Goal: Transaction & Acquisition: Obtain resource

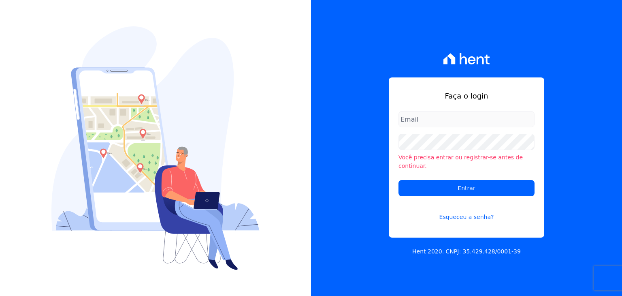
click at [443, 124] on input "email" at bounding box center [467, 119] width 136 height 16
type input "marianal.reis97@gmail.com"
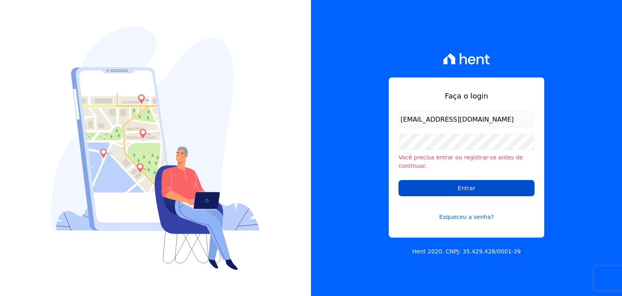
click at [413, 180] on input "Entrar" at bounding box center [467, 188] width 136 height 16
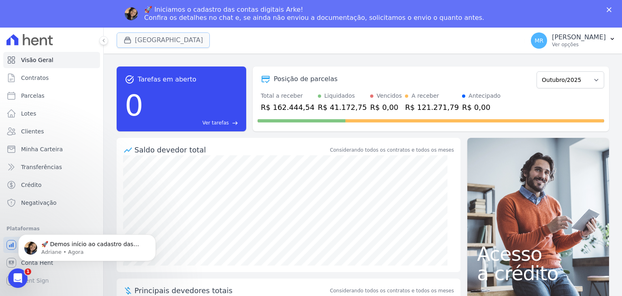
click at [149, 39] on button "[GEOGRAPHIC_DATA]" at bounding box center [163, 39] width 93 height 15
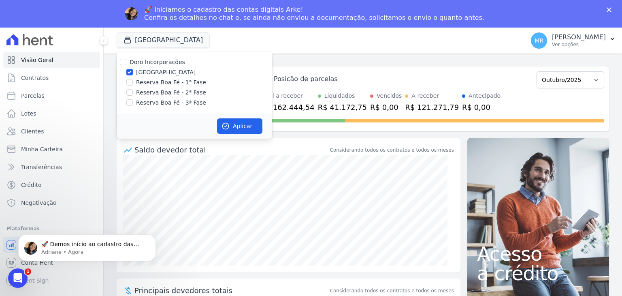
click at [146, 65] on label "Doro Incorporações" at bounding box center [158, 62] width 56 height 6
click at [126, 65] on input "Doro Incorporações" at bounding box center [123, 62] width 6 height 6
checkbox input "true"
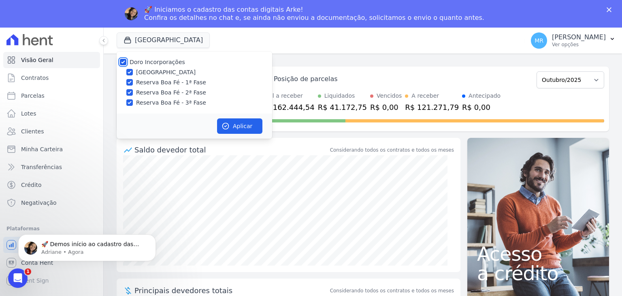
checkbox input "true"
click at [136, 60] on label "Doro Incorporações" at bounding box center [158, 62] width 56 height 6
click at [126, 60] on input "Doro Incorporações" at bounding box center [123, 62] width 6 height 6
checkbox input "false"
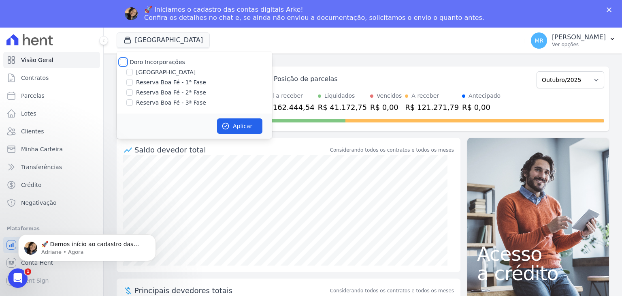
checkbox input "false"
click at [130, 73] on input "[GEOGRAPHIC_DATA]" at bounding box center [129, 72] width 6 height 6
checkbox input "true"
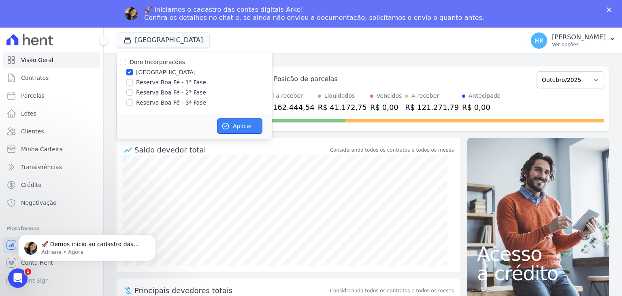
click at [229, 128] on icon "button" at bounding box center [226, 126] width 8 height 8
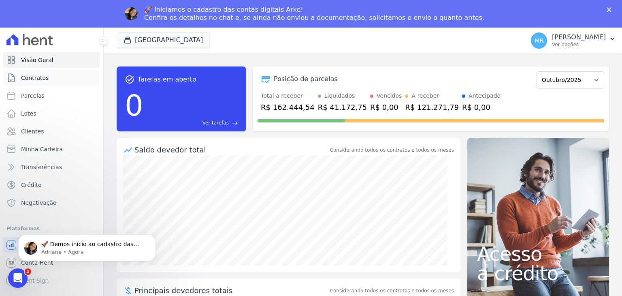
click at [41, 81] on span "Contratos" at bounding box center [35, 78] width 28 height 8
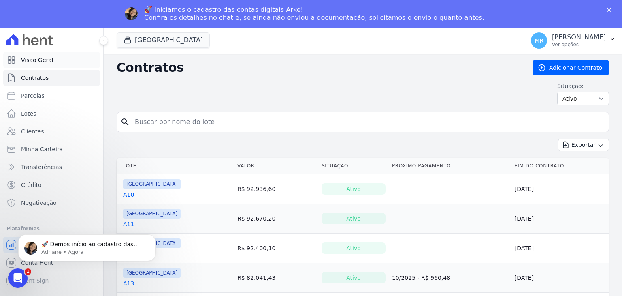
click at [43, 65] on link "Visão Geral" at bounding box center [51, 60] width 97 height 16
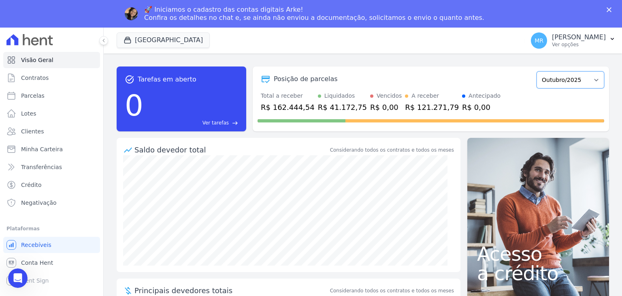
click at [577, 80] on select "Novembro/2024 Dezembro/2024 Janeiro/2025 Fevereiro/2025 Março/2025 Abril/2025 M…" at bounding box center [571, 79] width 68 height 17
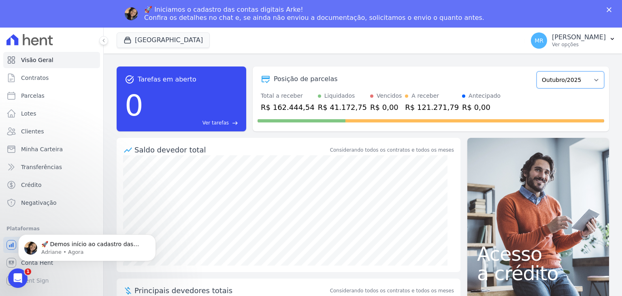
select select "08/2025"
click at [537, 71] on select "Novembro/2024 Dezembro/2024 Janeiro/2025 Fevereiro/2025 Março/2025 Abril/2025 M…" at bounding box center [571, 79] width 68 height 17
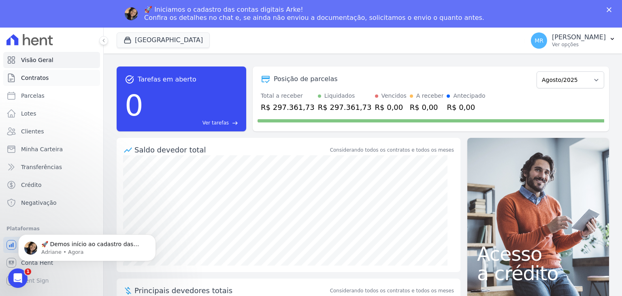
click at [38, 77] on span "Contratos" at bounding box center [35, 78] width 28 height 8
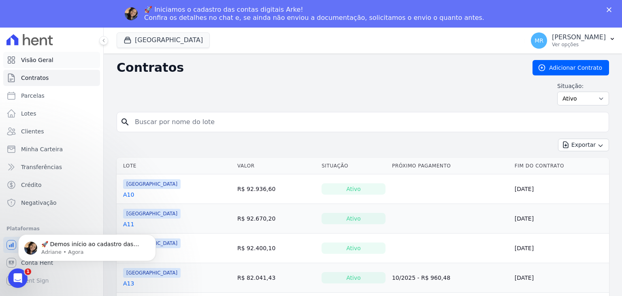
click at [23, 60] on span "Visão Geral" at bounding box center [37, 60] width 32 height 8
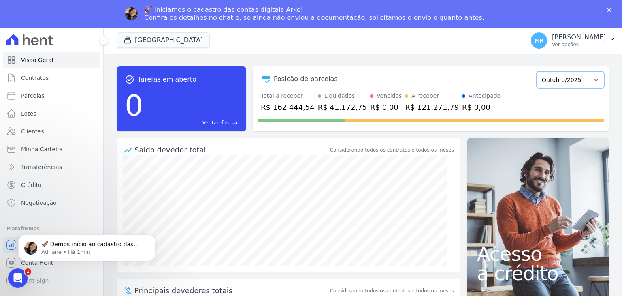
click at [560, 79] on select "Novembro/2024 Dezembro/2024 Janeiro/2025 Fevereiro/2025 Março/2025 Abril/2025 M…" at bounding box center [571, 79] width 68 height 17
select select "08/2025"
click at [537, 71] on select "Novembro/2024 Dezembro/2024 Janeiro/2025 Fevereiro/2025 Março/2025 Abril/2025 M…" at bounding box center [571, 79] width 68 height 17
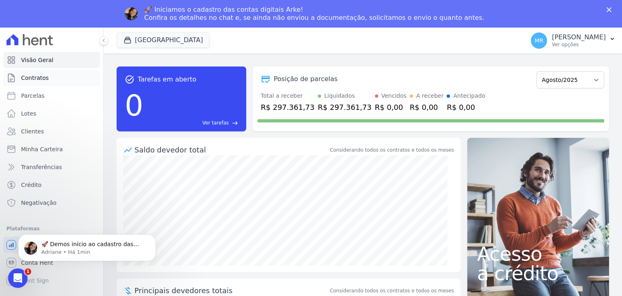
click at [44, 84] on link "Contratos" at bounding box center [51, 78] width 97 height 16
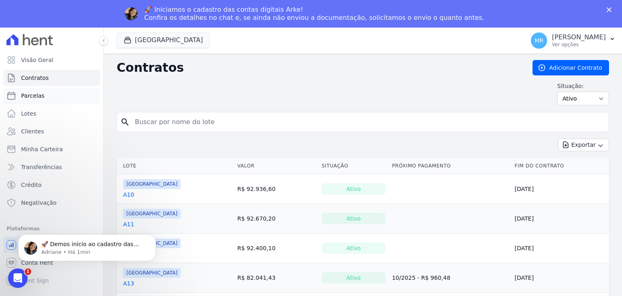
click at [38, 102] on link "Parcelas" at bounding box center [51, 96] width 97 height 16
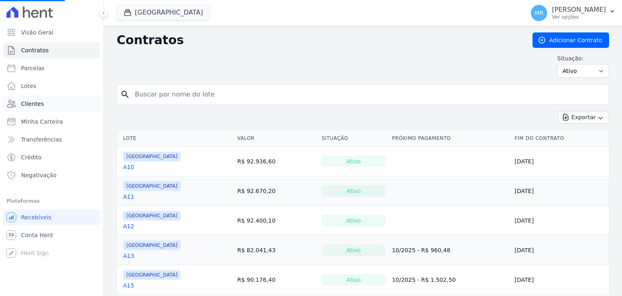
select select
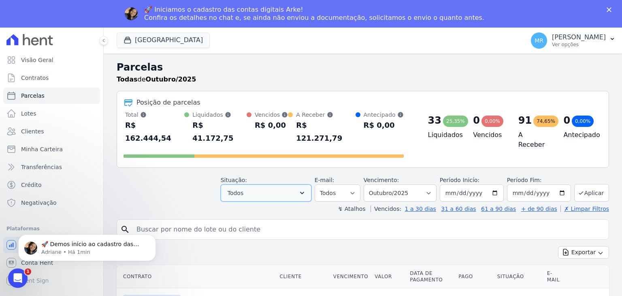
click at [288, 184] on button "Todos" at bounding box center [266, 192] width 91 height 17
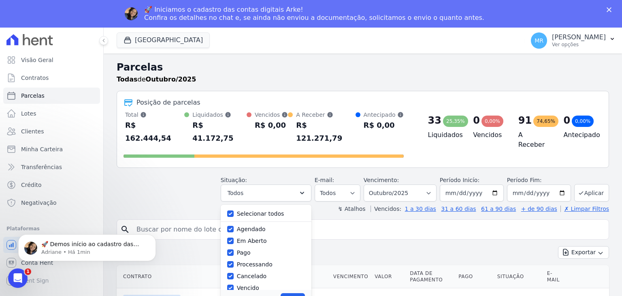
click at [259, 210] on label "Selecionar todos" at bounding box center [260, 213] width 47 height 6
click at [234, 210] on input "Selecionar todos" at bounding box center [230, 213] width 6 height 6
checkbox input "false"
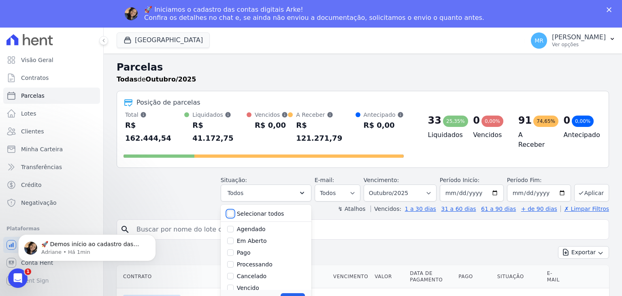
checkbox input "false"
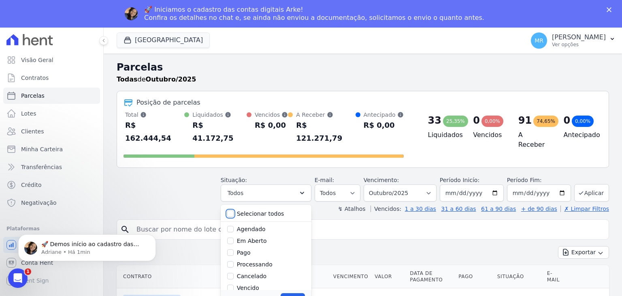
checkbox input "false"
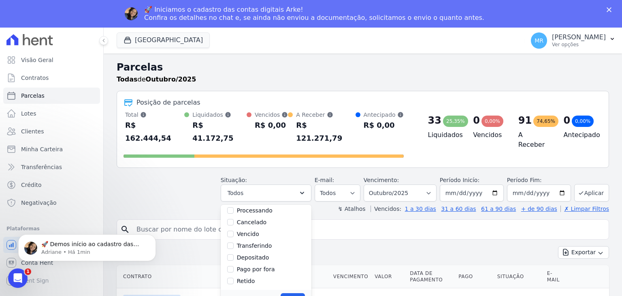
click at [269, 254] on label "Depositado" at bounding box center [253, 257] width 32 height 6
click at [234, 254] on input "Depositado" at bounding box center [230, 257] width 6 height 6
checkbox input "true"
click at [293, 293] on button "Aplicar" at bounding box center [293, 299] width 24 height 12
select select "deposited"
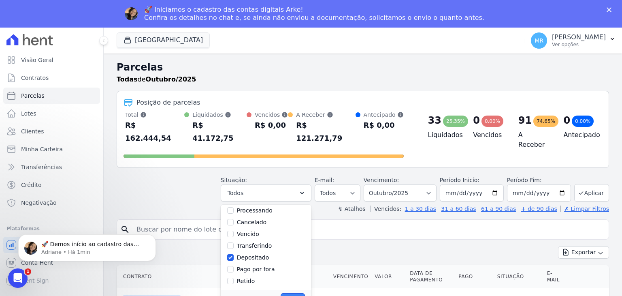
scroll to position [33, 0]
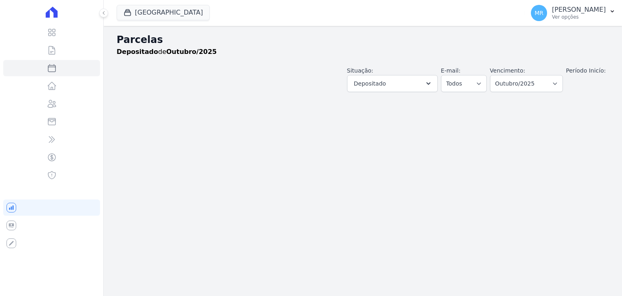
select select
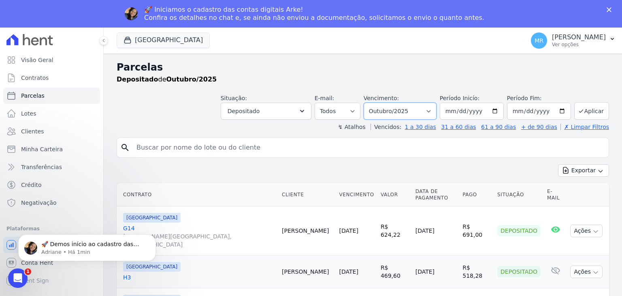
click at [432, 109] on select "Filtrar por período ──────── Todos os meses Novembro/2024 Dezembro/2024 Janeiro…" at bounding box center [400, 111] width 73 height 17
select select "08/2025"
click at [370, 103] on select "Filtrar por período ──────── Todos os meses Novembro/2024 Dezembro/2024 Janeiro…" at bounding box center [400, 111] width 73 height 17
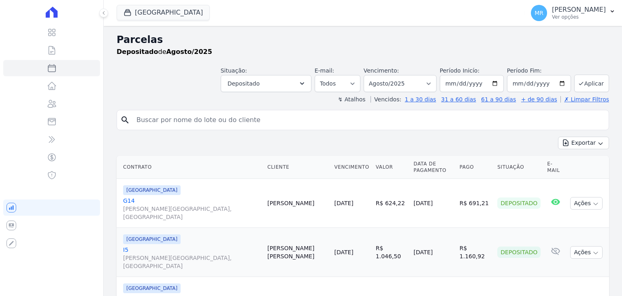
select select
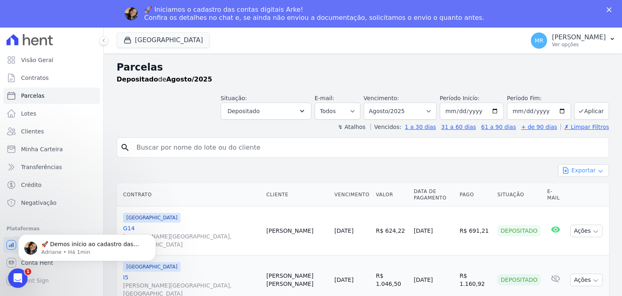
click at [578, 171] on button "Exportar" at bounding box center [583, 170] width 51 height 13
click at [579, 204] on span "Exportar CSV" at bounding box center [583, 203] width 43 height 8
click at [184, 41] on button "[GEOGRAPHIC_DATA]" at bounding box center [163, 39] width 93 height 15
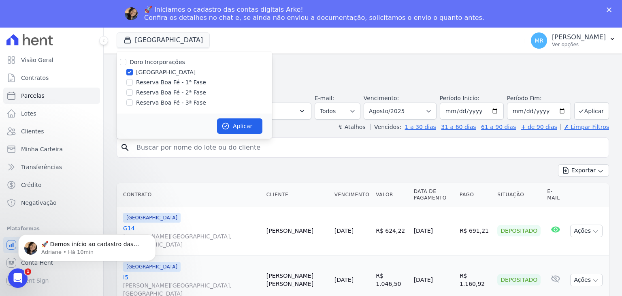
click at [173, 86] on label "Reserva Boa Fé - 1ª Fase" at bounding box center [171, 82] width 70 height 9
click at [133, 86] on input "Reserva Boa Fé - 1ª Fase" at bounding box center [129, 82] width 6 height 6
checkbox input "true"
click at [170, 72] on label "[GEOGRAPHIC_DATA]" at bounding box center [166, 72] width 60 height 9
click at [133, 72] on input "[GEOGRAPHIC_DATA]" at bounding box center [129, 72] width 6 height 6
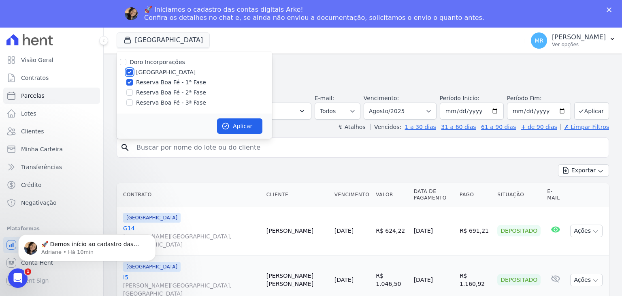
checkbox input "false"
click at [231, 120] on button "Aplicar" at bounding box center [239, 125] width 45 height 15
select select
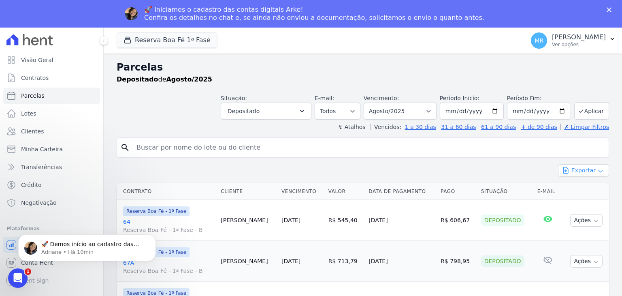
click at [588, 172] on button "Exportar" at bounding box center [583, 170] width 51 height 13
click at [581, 206] on span "Exportar CSV" at bounding box center [583, 203] width 43 height 8
click at [574, 205] on span "Exportar CSV" at bounding box center [583, 203] width 43 height 8
click at [173, 44] on button "Reserva Boa Fé 1ª Fase" at bounding box center [167, 39] width 101 height 15
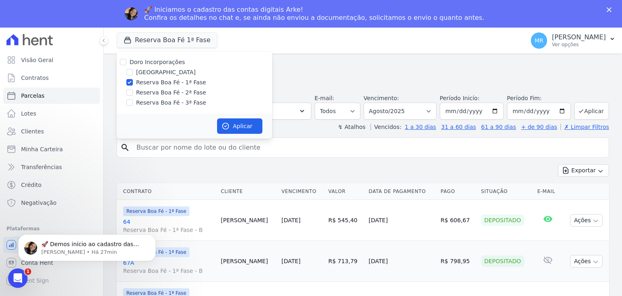
click at [164, 92] on label "Reserva Boa Fé - 2ª Fase" at bounding box center [171, 92] width 70 height 9
click at [133, 92] on input "Reserva Boa Fé - 2ª Fase" at bounding box center [129, 92] width 6 height 6
checkbox input "true"
click at [167, 80] on label "Reserva Boa Fé - 1ª Fase" at bounding box center [171, 82] width 70 height 9
click at [133, 80] on input "Reserva Boa Fé - 1ª Fase" at bounding box center [129, 82] width 6 height 6
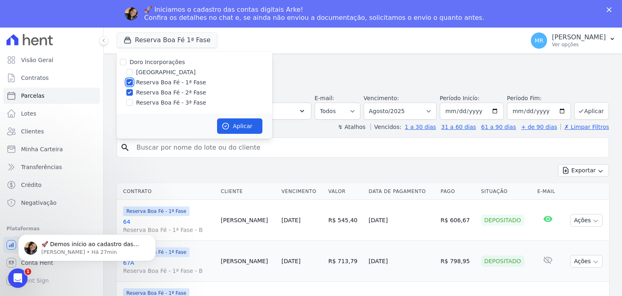
checkbox input "false"
click at [229, 127] on icon "button" at bounding box center [226, 126] width 6 height 6
select select
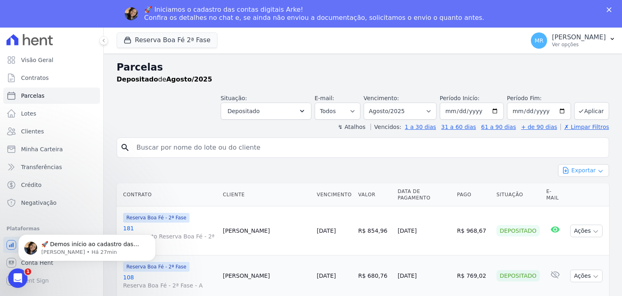
click at [590, 166] on button "Exportar" at bounding box center [583, 170] width 51 height 13
click at [580, 111] on button "Aplicar" at bounding box center [592, 110] width 35 height 17
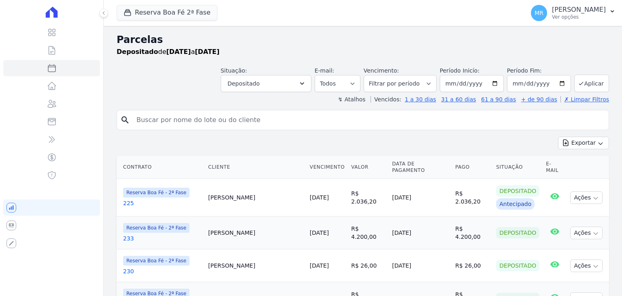
select select
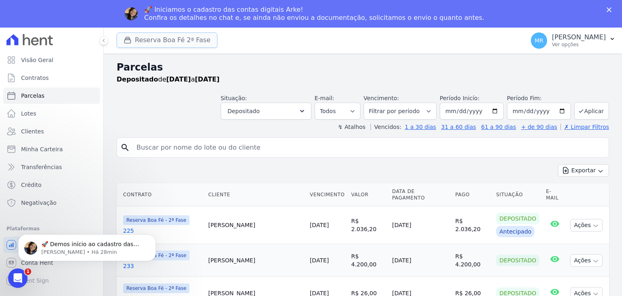
click at [173, 43] on button "Reserva Boa Fé 2ª Fase" at bounding box center [167, 39] width 101 height 15
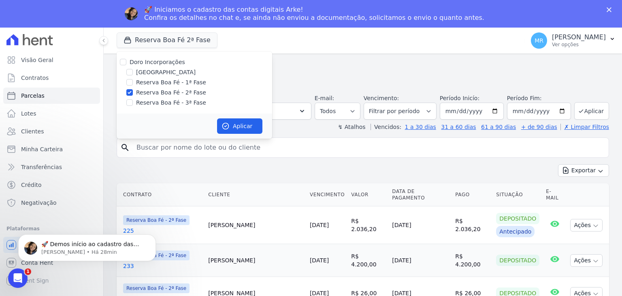
click at [174, 83] on label "Reserva Boa Fé - 1ª Fase" at bounding box center [171, 82] width 70 height 9
click at [133, 83] on input "Reserva Boa Fé - 1ª Fase" at bounding box center [129, 82] width 6 height 6
checkbox input "true"
click at [168, 94] on label "Reserva Boa Fé - 2ª Fase" at bounding box center [171, 92] width 70 height 9
click at [133, 94] on input "Reserva Boa Fé - 2ª Fase" at bounding box center [129, 92] width 6 height 6
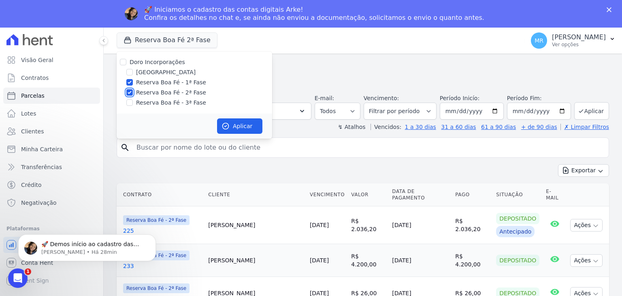
checkbox input "false"
click at [232, 120] on button "Aplicar" at bounding box center [239, 125] width 45 height 15
select select
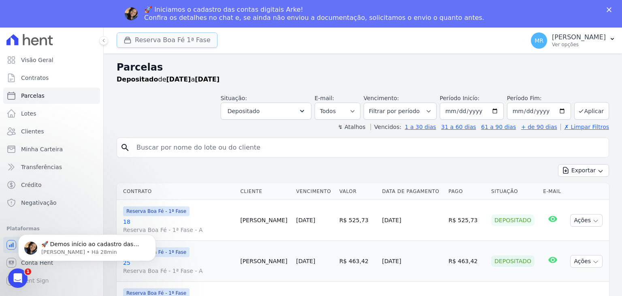
click at [179, 42] on button "Reserva Boa Fé 1ª Fase" at bounding box center [167, 39] width 101 height 15
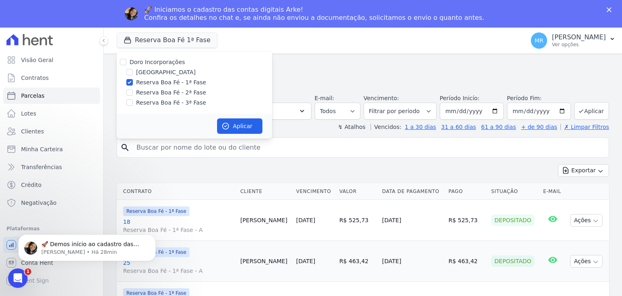
click at [170, 93] on label "Reserva Boa Fé - 2ª Fase" at bounding box center [171, 92] width 70 height 9
click at [133, 93] on input "Reserva Boa Fé - 2ª Fase" at bounding box center [129, 92] width 6 height 6
checkbox input "true"
click at [130, 83] on input "Reserva Boa Fé - 1ª Fase" at bounding box center [129, 82] width 6 height 6
checkbox input "false"
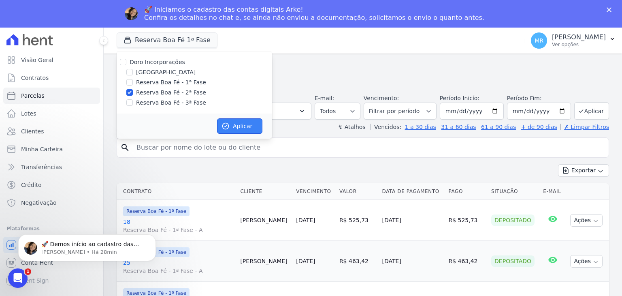
click at [249, 126] on button "Aplicar" at bounding box center [239, 125] width 45 height 15
select select
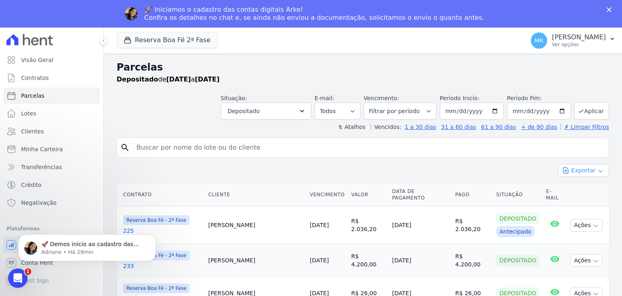
click at [584, 170] on button "Exportar" at bounding box center [583, 170] width 51 height 13
click at [571, 202] on span "Exportar CSV" at bounding box center [583, 203] width 43 height 8
click at [186, 38] on button "Reserva Boa Fé 2ª Fase" at bounding box center [167, 39] width 101 height 15
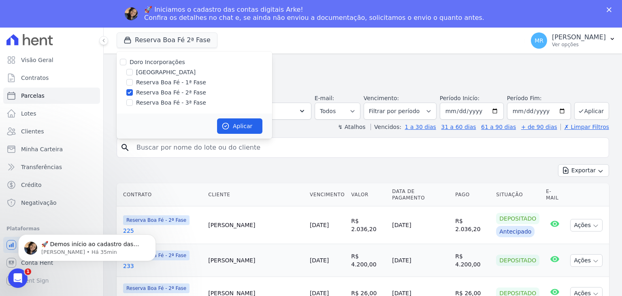
click at [164, 105] on label "Reserva Boa Fé - 3ª Fase" at bounding box center [171, 102] width 70 height 9
click at [133, 105] on input "Reserva Boa Fé - 3ª Fase" at bounding box center [129, 102] width 6 height 6
checkbox input "true"
click at [160, 95] on label "Reserva Boa Fé - 2ª Fase" at bounding box center [171, 92] width 70 height 9
click at [133, 95] on input "Reserva Boa Fé - 2ª Fase" at bounding box center [129, 92] width 6 height 6
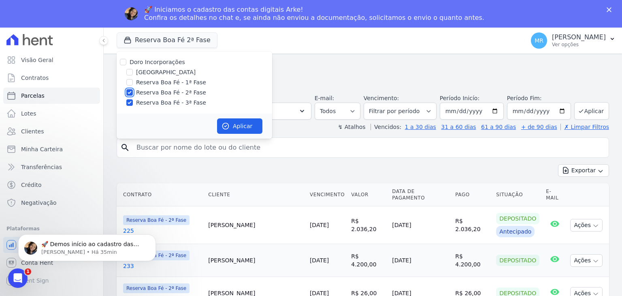
checkbox input "false"
click at [232, 124] on button "Aplicar" at bounding box center [239, 125] width 45 height 15
select select
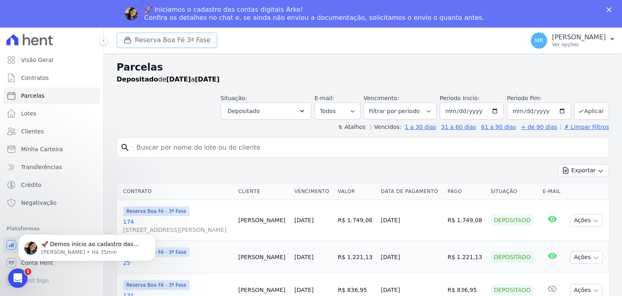
click at [180, 41] on button "Reserva Boa Fé 3ª Fase" at bounding box center [167, 39] width 101 height 15
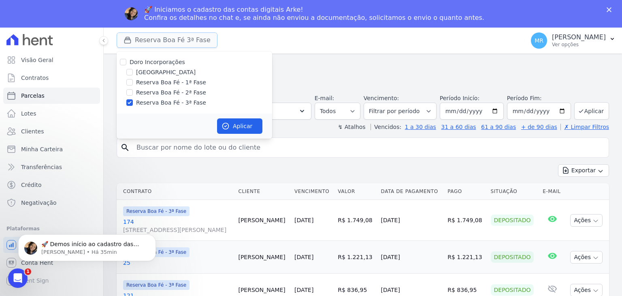
click at [180, 41] on button "Reserva Boa Fé 3ª Fase" at bounding box center [167, 39] width 101 height 15
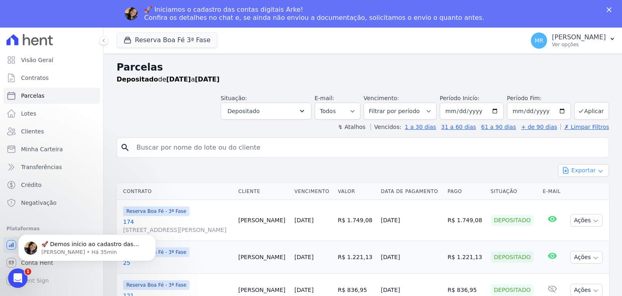
click at [589, 172] on button "Exportar" at bounding box center [583, 170] width 51 height 13
click at [584, 172] on button "Exportar" at bounding box center [583, 170] width 51 height 13
click at [578, 205] on span "Exportar CSV" at bounding box center [583, 203] width 43 height 8
click at [164, 43] on button "Reserva Boa Fé 3ª Fase" at bounding box center [167, 39] width 101 height 15
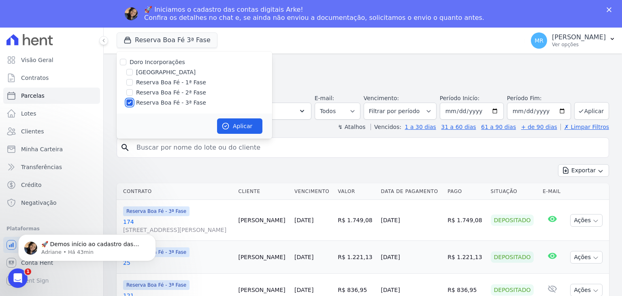
click at [131, 105] on input "Reserva Boa Fé - 3ª Fase" at bounding box center [129, 102] width 6 height 6
checkbox input "false"
click at [131, 90] on input "Reserva Boa Fé - 2ª Fase" at bounding box center [129, 92] width 6 height 6
checkbox input "true"
click at [132, 82] on input "Reserva Boa Fé - 1ª Fase" at bounding box center [129, 82] width 6 height 6
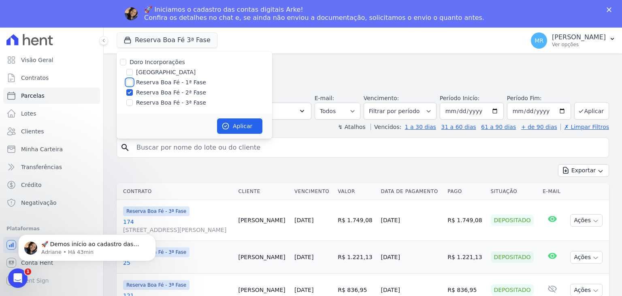
checkbox input "true"
click at [231, 128] on button "Aplicar" at bounding box center [239, 125] width 45 height 15
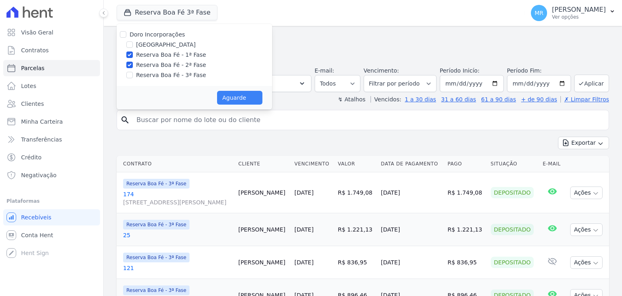
select select
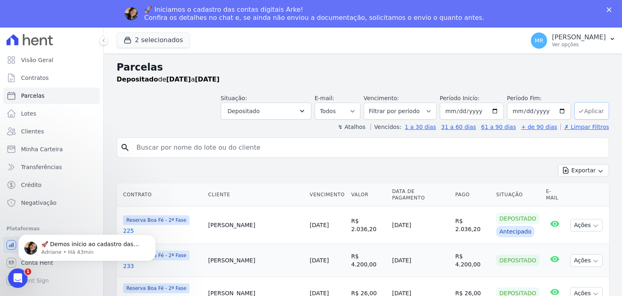
click at [584, 112] on button "Aplicar" at bounding box center [592, 110] width 35 height 17
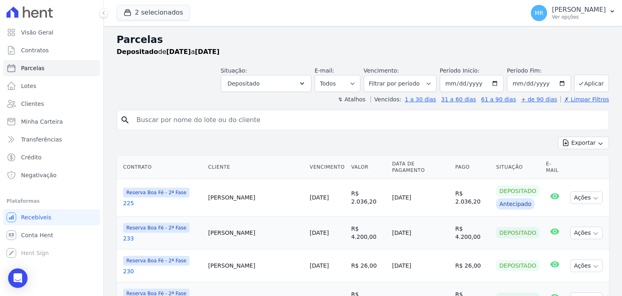
select select
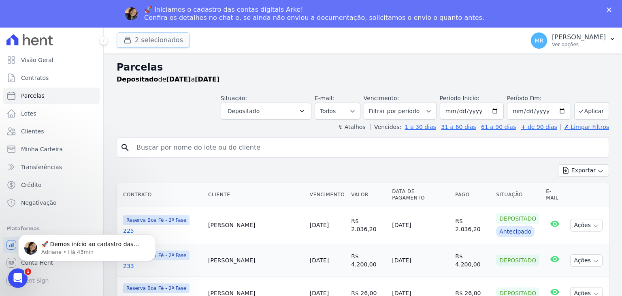
click at [151, 46] on button "2 selecionados" at bounding box center [153, 39] width 73 height 15
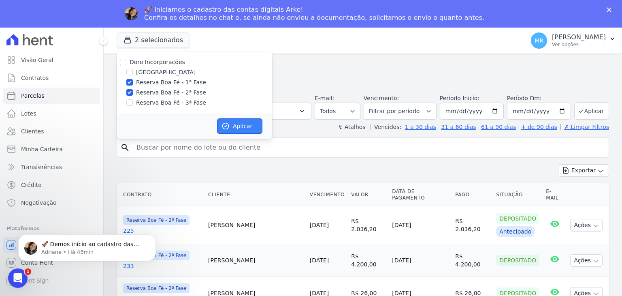
click at [224, 124] on icon "button" at bounding box center [226, 126] width 8 height 8
select select
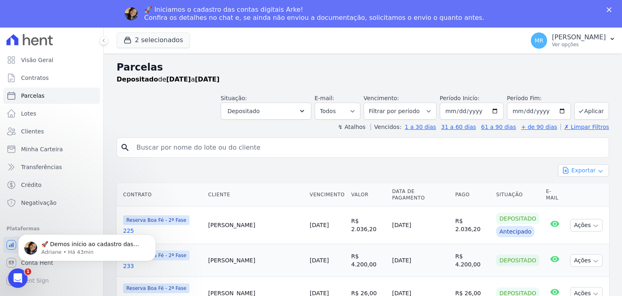
click at [582, 170] on button "Exportar" at bounding box center [583, 170] width 51 height 13
click at [573, 200] on span "Exportar CSV" at bounding box center [583, 203] width 43 height 8
click at [436, 109] on select "Filtrar por período ──────── Todos os meses Abril/2022 Maio/2022 Junho/2022 Jul…" at bounding box center [400, 111] width 73 height 17
click at [493, 110] on input "2025-08-01" at bounding box center [472, 111] width 64 height 17
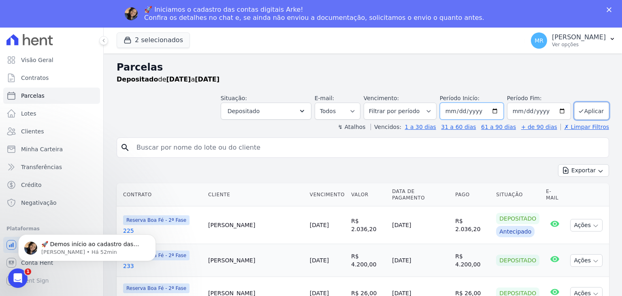
click at [492, 112] on input "2025-09-02" at bounding box center [472, 111] width 64 height 17
type input "[DATE]"
click at [553, 112] on input "2025-08-31" at bounding box center [539, 111] width 64 height 17
click at [557, 109] on input "2025-08-31" at bounding box center [539, 111] width 64 height 17
type input "[DATE]"
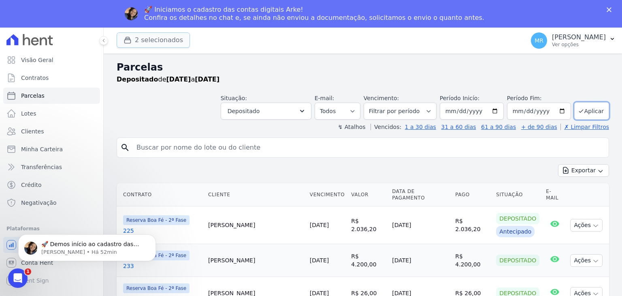
click at [149, 43] on button "2 selecionados" at bounding box center [153, 39] width 73 height 15
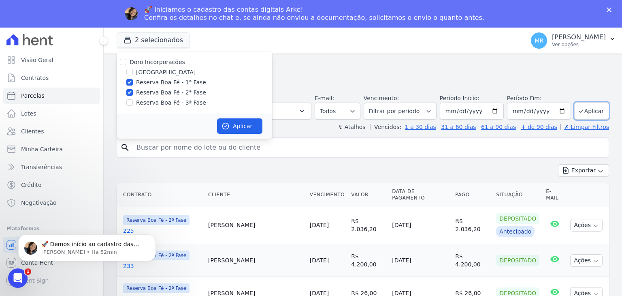
click at [152, 71] on label "[GEOGRAPHIC_DATA]" at bounding box center [166, 72] width 60 height 9
click at [133, 71] on input "[GEOGRAPHIC_DATA]" at bounding box center [129, 72] width 6 height 6
checkbox input "true"
click at [156, 62] on label "Doro Incorporações" at bounding box center [158, 62] width 56 height 6
click at [126, 62] on input "Doro Incorporações" at bounding box center [123, 62] width 6 height 6
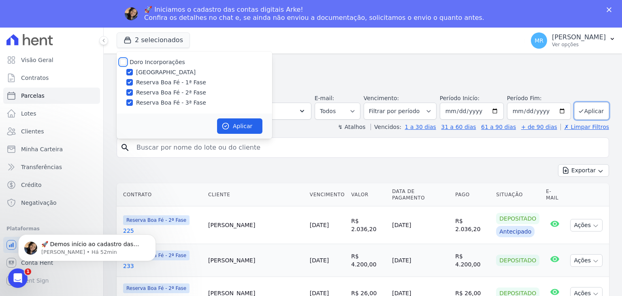
checkbox input "true"
click at [156, 62] on label "Doro Incorporações" at bounding box center [158, 62] width 56 height 6
click at [126, 62] on input "Doro Incorporações" at bounding box center [123, 62] width 6 height 6
checkbox input "false"
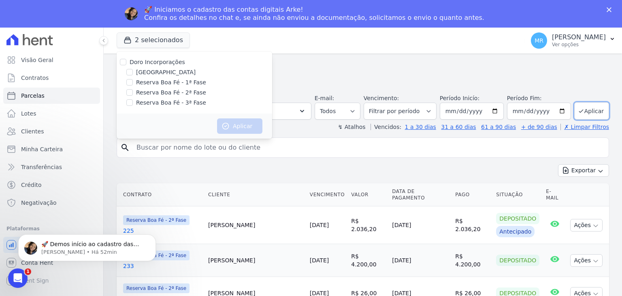
checkbox input "false"
click at [156, 73] on label "[GEOGRAPHIC_DATA]" at bounding box center [166, 72] width 60 height 9
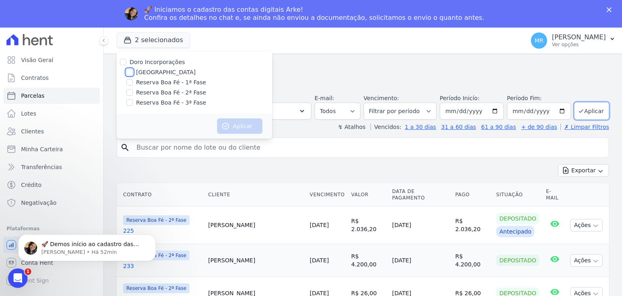
click at [133, 73] on input "[GEOGRAPHIC_DATA]" at bounding box center [129, 72] width 6 height 6
checkbox input "true"
click at [227, 123] on icon "button" at bounding box center [226, 126] width 6 height 6
select select
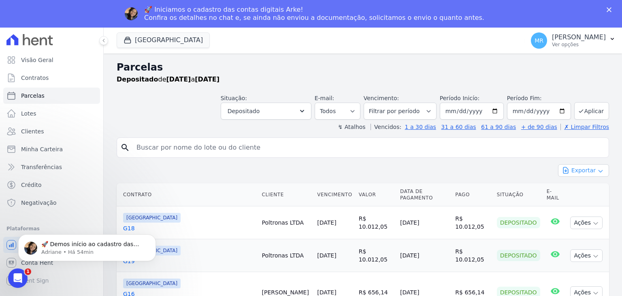
click at [569, 174] on button "Exportar" at bounding box center [583, 170] width 51 height 13
click at [571, 199] on span "Exportar CSV" at bounding box center [583, 203] width 43 height 8
click at [466, 113] on input "2025-08-01" at bounding box center [472, 111] width 64 height 17
click at [494, 113] on input "2025-08-01" at bounding box center [472, 111] width 64 height 17
type input "[DATE]"
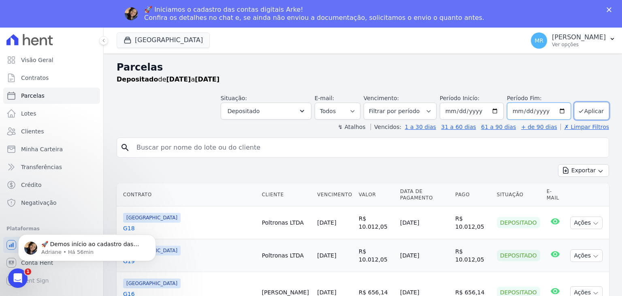
click at [556, 110] on input "2025-08-31" at bounding box center [539, 111] width 64 height 17
type input "[DATE]"
click at [595, 105] on button "Aplicar" at bounding box center [592, 110] width 35 height 17
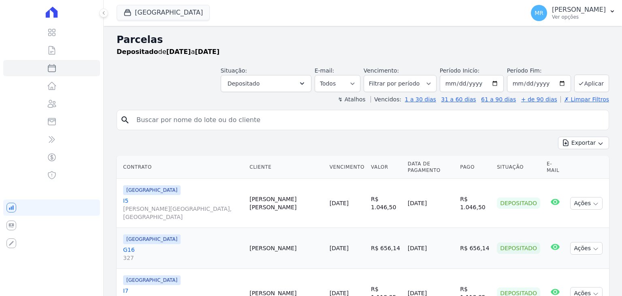
select select
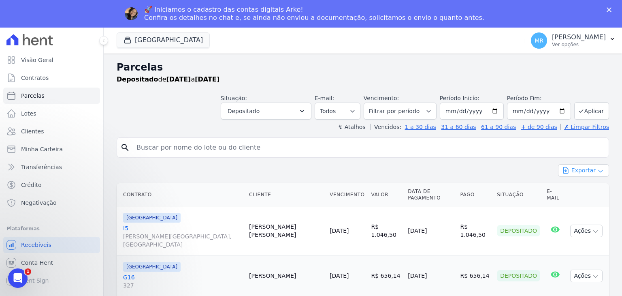
click at [575, 165] on button "Exportar" at bounding box center [583, 170] width 51 height 13
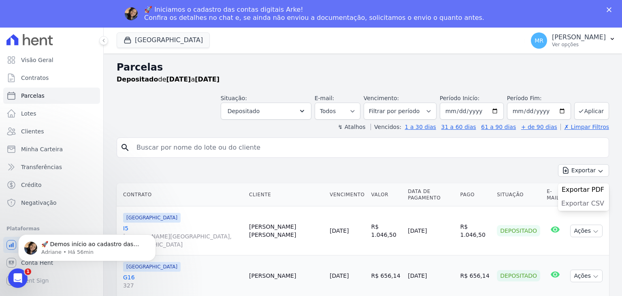
click at [574, 199] on span "Exportar CSV" at bounding box center [583, 203] width 43 height 8
click at [181, 42] on button "[GEOGRAPHIC_DATA]" at bounding box center [163, 39] width 93 height 15
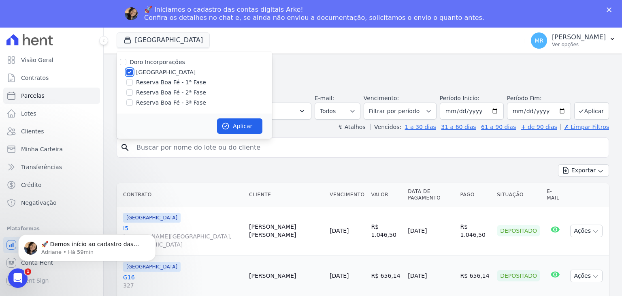
click at [131, 72] on input "[GEOGRAPHIC_DATA]" at bounding box center [129, 72] width 6 height 6
checkbox input "false"
click at [130, 82] on input "Reserva Boa Fé - 1ª Fase" at bounding box center [129, 82] width 6 height 6
checkbox input "true"
click at [128, 95] on input "Reserva Boa Fé - 2ª Fase" at bounding box center [129, 92] width 6 height 6
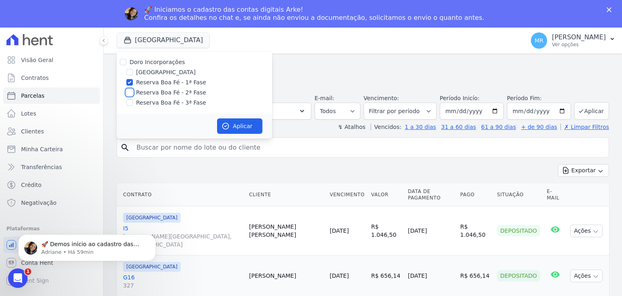
checkbox input "true"
click at [236, 124] on button "Aplicar" at bounding box center [239, 125] width 45 height 15
select select
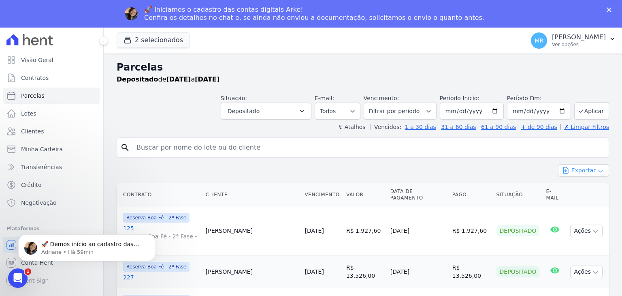
click at [581, 168] on button "Exportar" at bounding box center [583, 170] width 51 height 13
click at [581, 205] on span "Exportar CSV" at bounding box center [583, 203] width 43 height 8
click at [154, 44] on button "2 selecionados" at bounding box center [153, 39] width 73 height 15
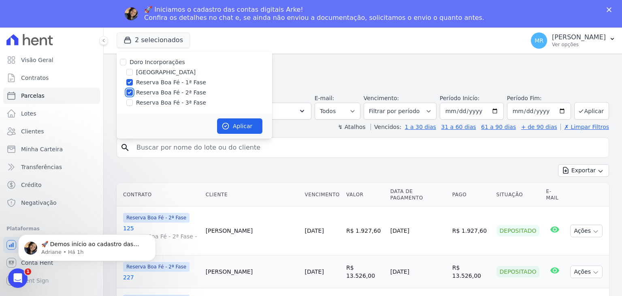
click at [132, 91] on input "Reserva Boa Fé - 2ª Fase" at bounding box center [129, 92] width 6 height 6
checkbox input "false"
click at [132, 81] on input "Reserva Boa Fé - 1ª Fase" at bounding box center [129, 82] width 6 height 6
checkbox input "false"
click at [127, 103] on input "Reserva Boa Fé - 3ª Fase" at bounding box center [129, 102] width 6 height 6
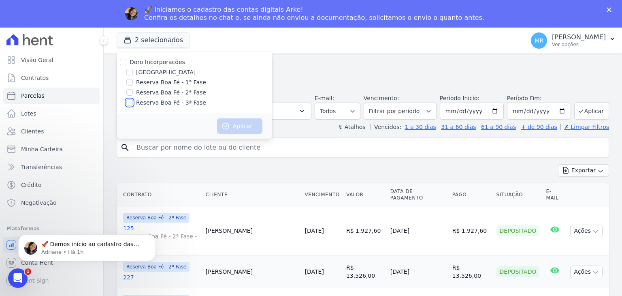
checkbox input "true"
click at [231, 124] on button "Aplicar" at bounding box center [239, 125] width 45 height 15
select select
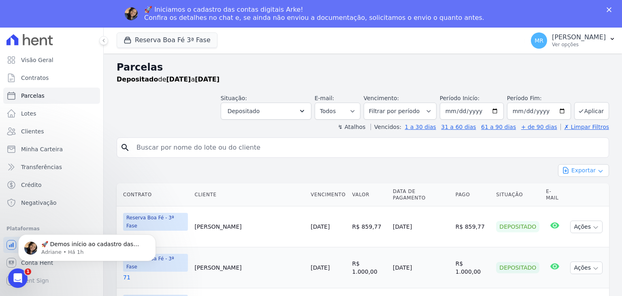
click at [562, 171] on icon "button" at bounding box center [566, 170] width 8 height 8
click at [572, 205] on span "Exportar CSV" at bounding box center [583, 203] width 43 height 8
click at [571, 203] on span "Exportar CSV" at bounding box center [583, 203] width 43 height 8
